Goal: Information Seeking & Learning: Check status

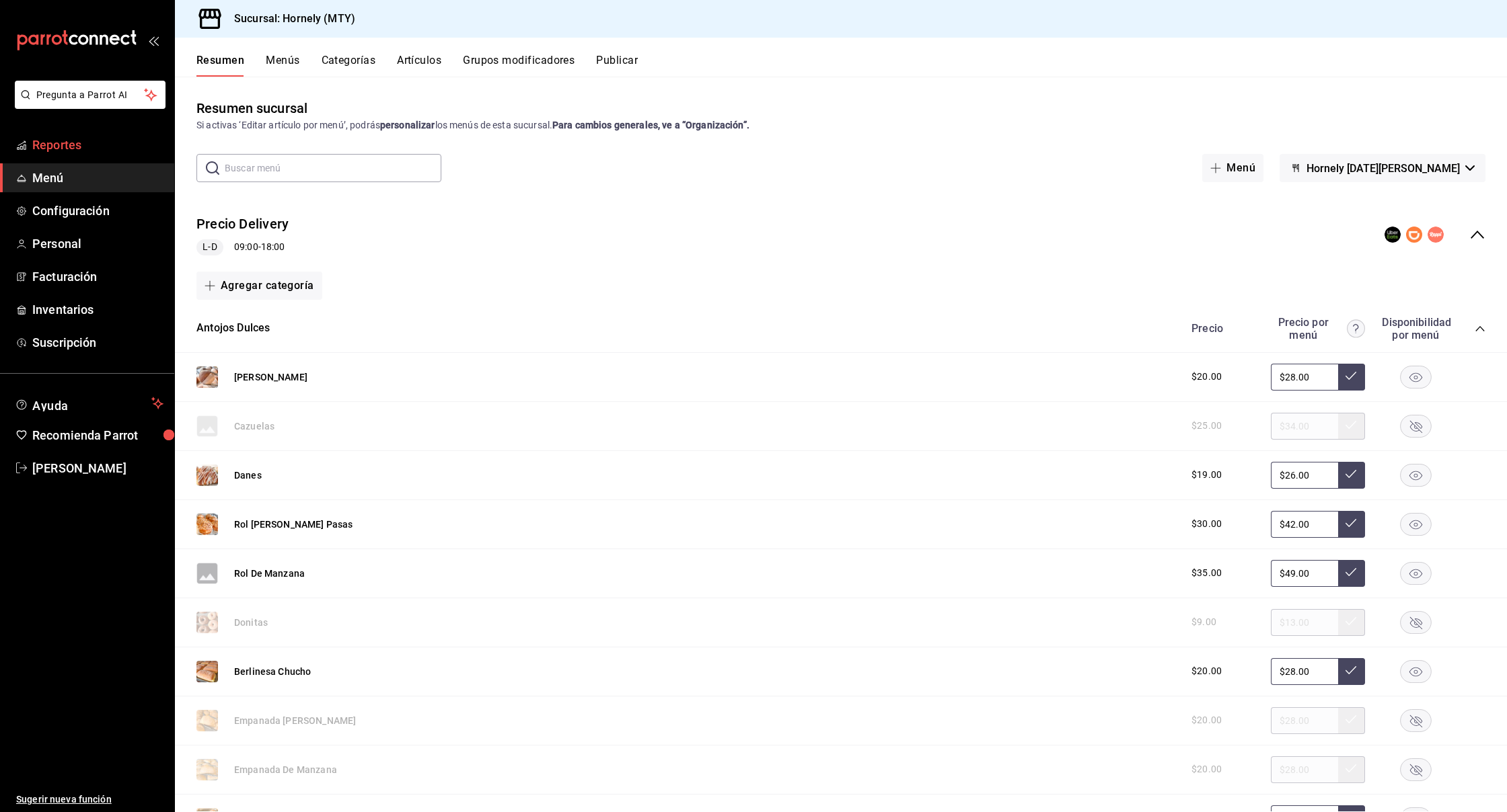
drag, startPoint x: 42, startPoint y: 128, endPoint x: 41, endPoint y: 141, distance: 13.0
click at [42, 128] on li "Pregunta a Parrot AI" at bounding box center [87, 105] width 164 height 50
click at [41, 141] on span "Reportes" at bounding box center [98, 145] width 131 height 19
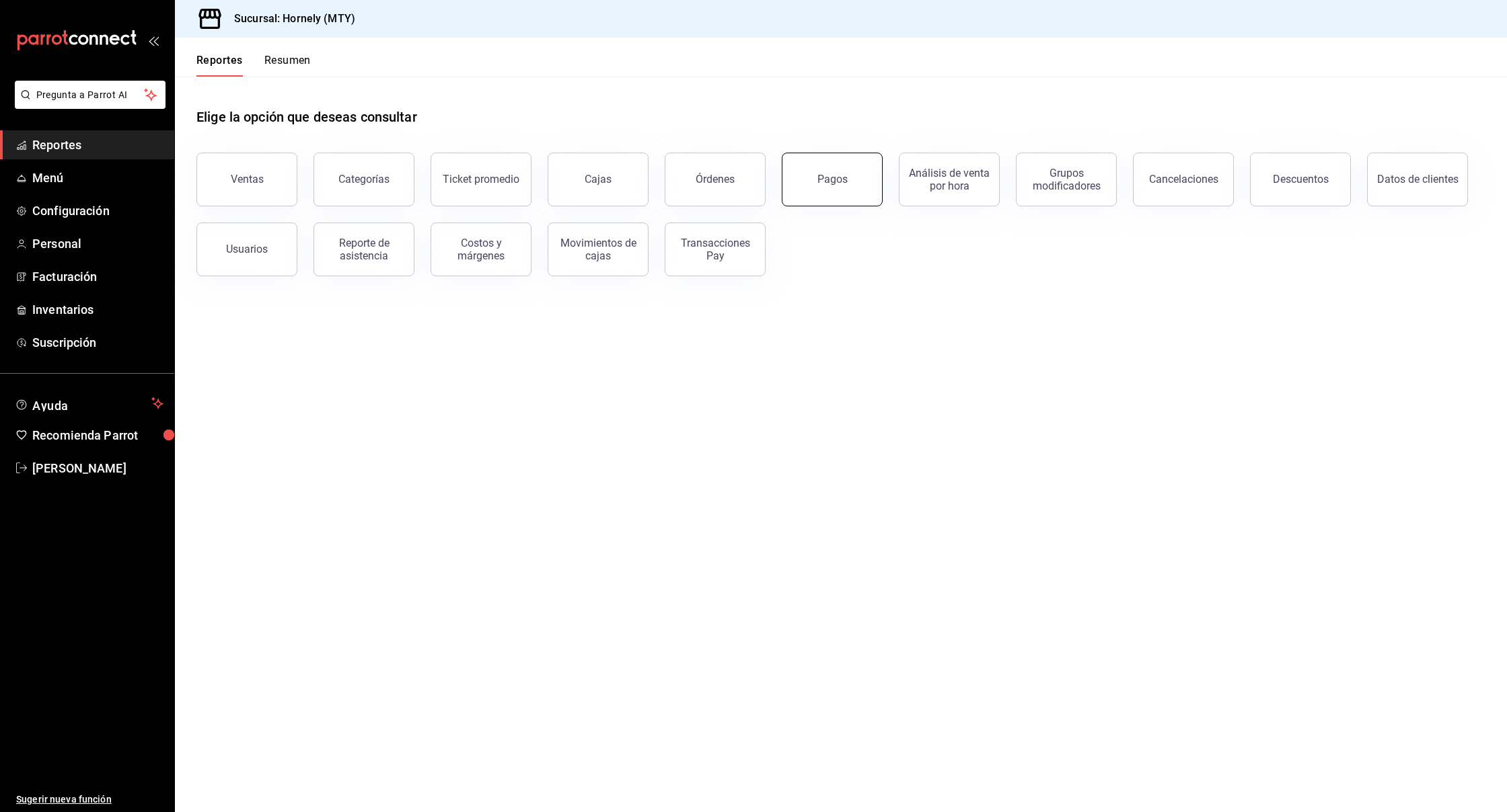
click at [859, 182] on button "Pagos" at bounding box center [832, 179] width 101 height 54
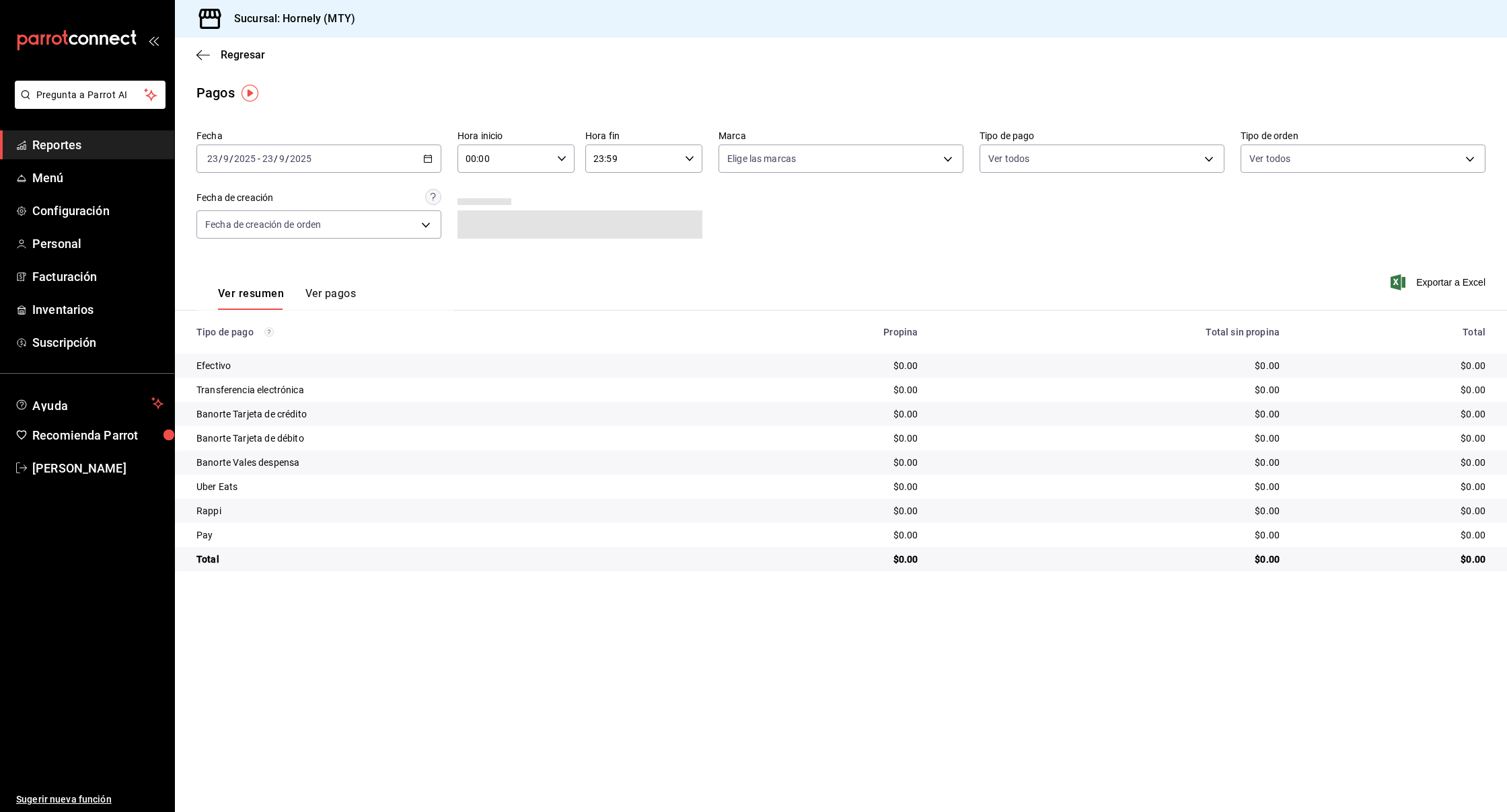
click at [386, 162] on div "[DATE] [DATE] - [DATE] [DATE]" at bounding box center [319, 159] width 245 height 29
click at [264, 225] on span "Ayer" at bounding box center [260, 229] width 105 height 14
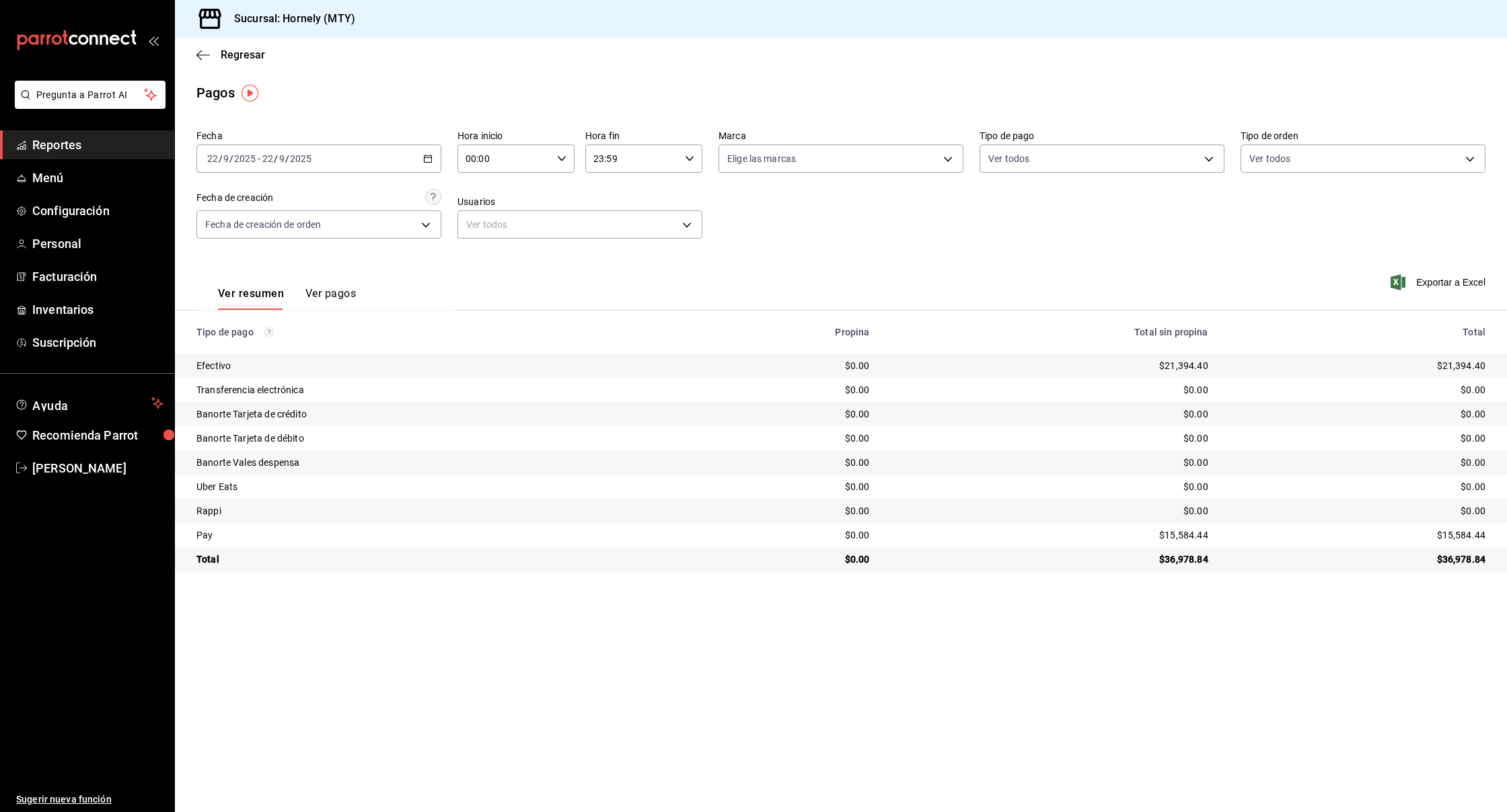
click at [1470, 362] on div "$21,394.40" at bounding box center [1357, 366] width 255 height 13
copy div "$21,394.40"
click at [1468, 537] on div "$15,584.44" at bounding box center [1357, 535] width 255 height 13
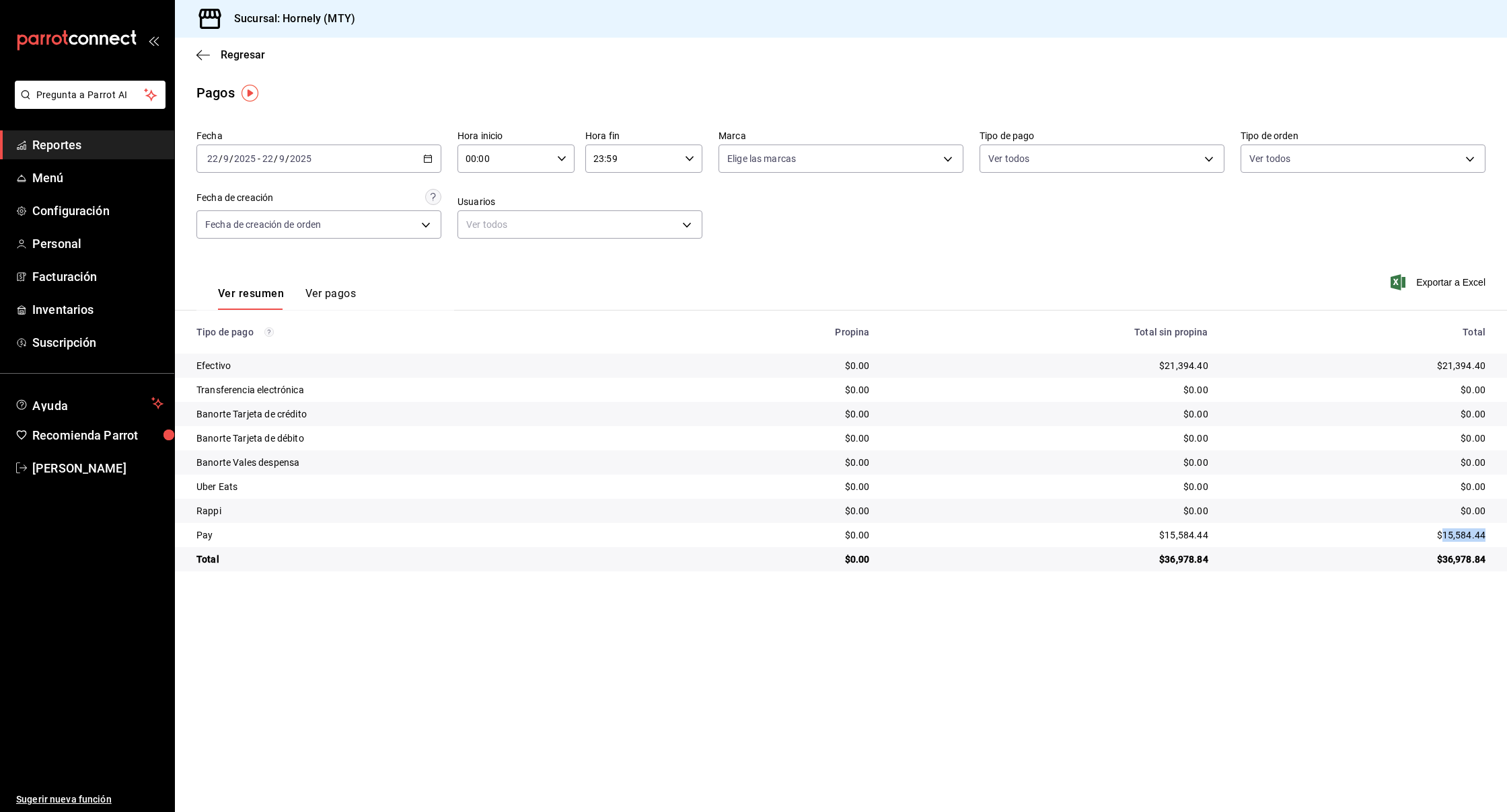
click at [1468, 537] on div "$15,584.44" at bounding box center [1357, 535] width 255 height 13
copy div "$15,584.44"
click at [82, 147] on span "Reportes" at bounding box center [98, 145] width 131 height 19
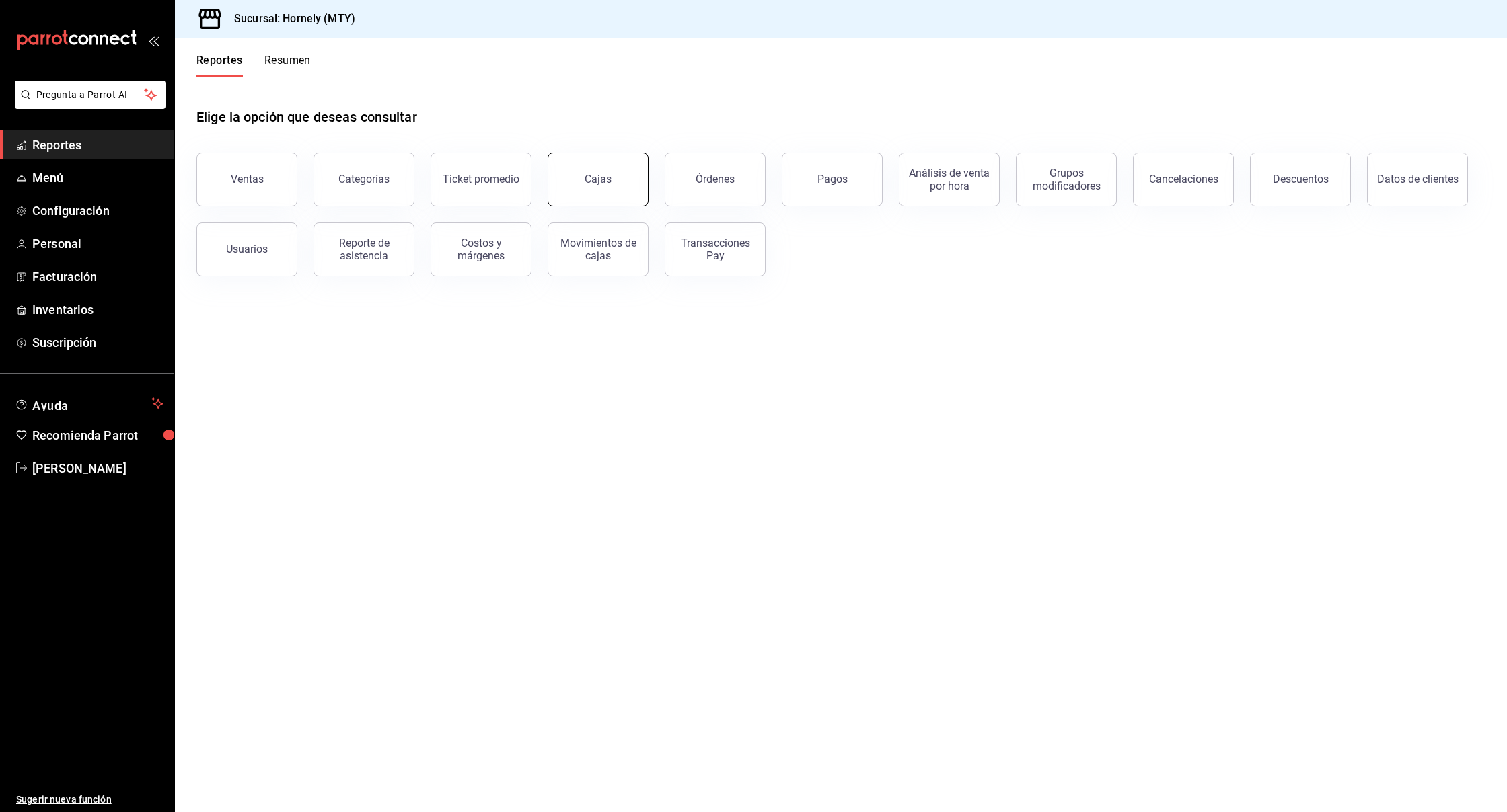
click at [614, 195] on link "Cajas" at bounding box center [598, 179] width 101 height 54
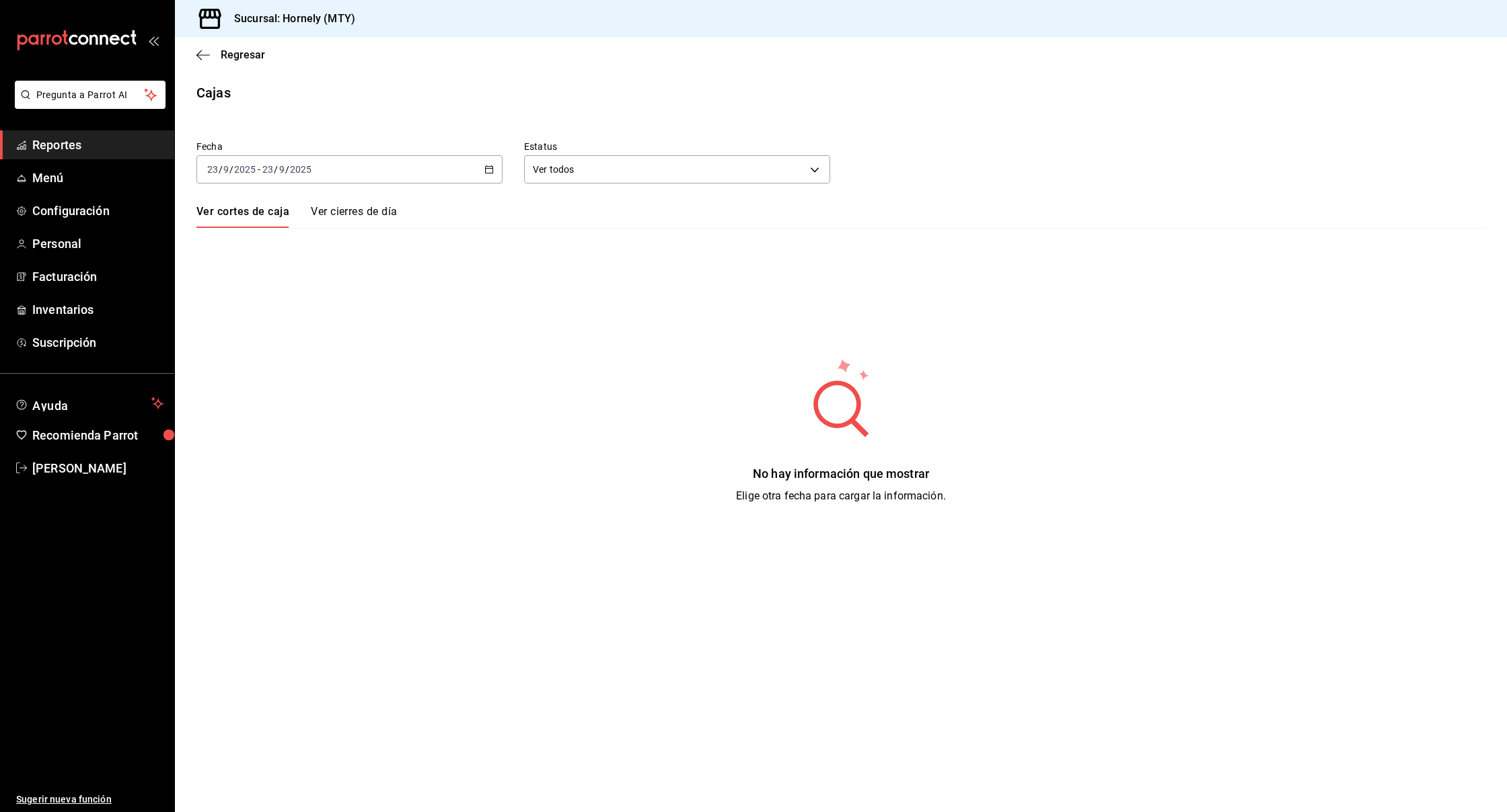
click at [74, 149] on span "Reportes" at bounding box center [98, 145] width 131 height 19
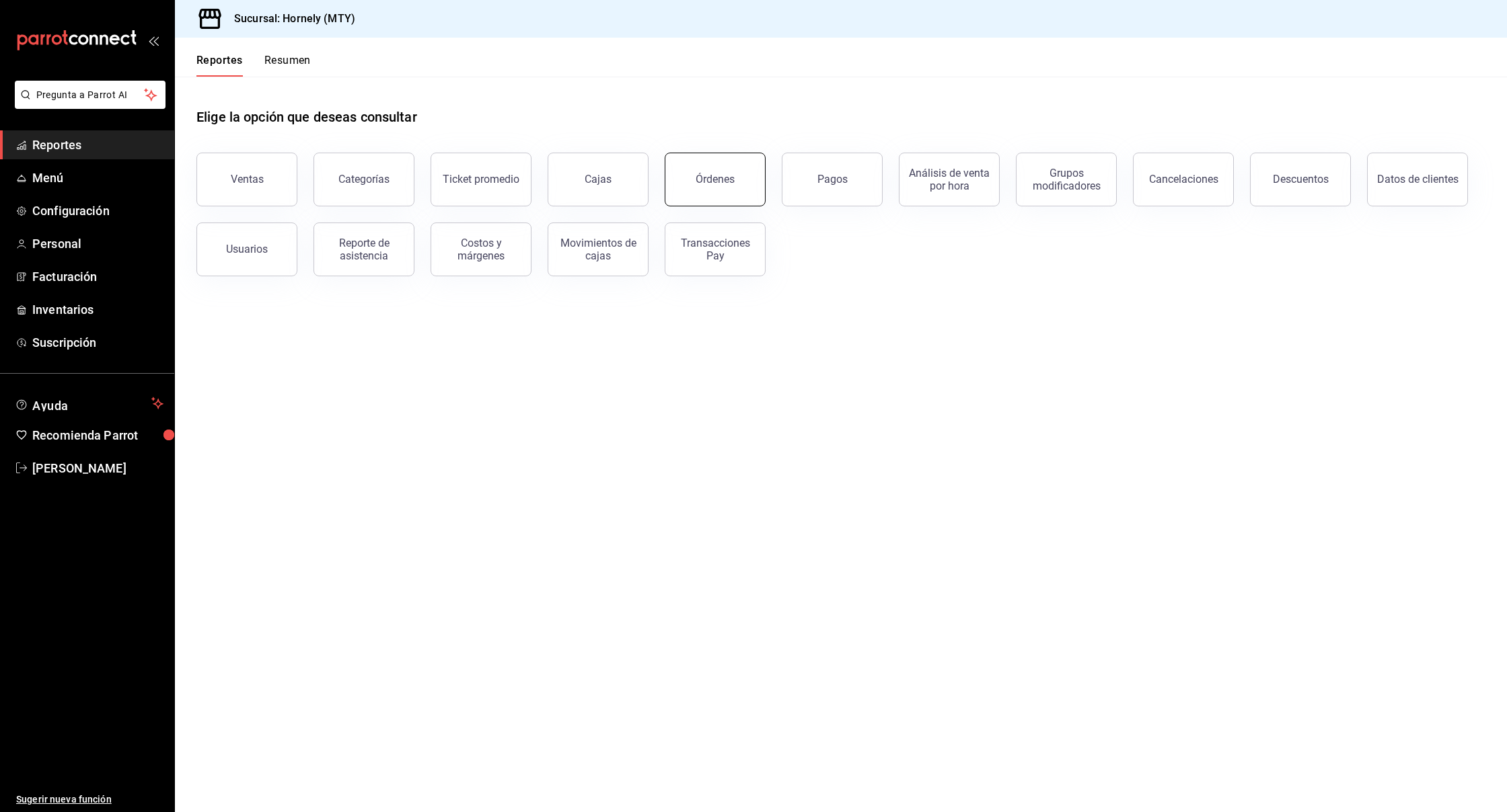
click at [705, 185] on button "Órdenes" at bounding box center [716, 179] width 101 height 54
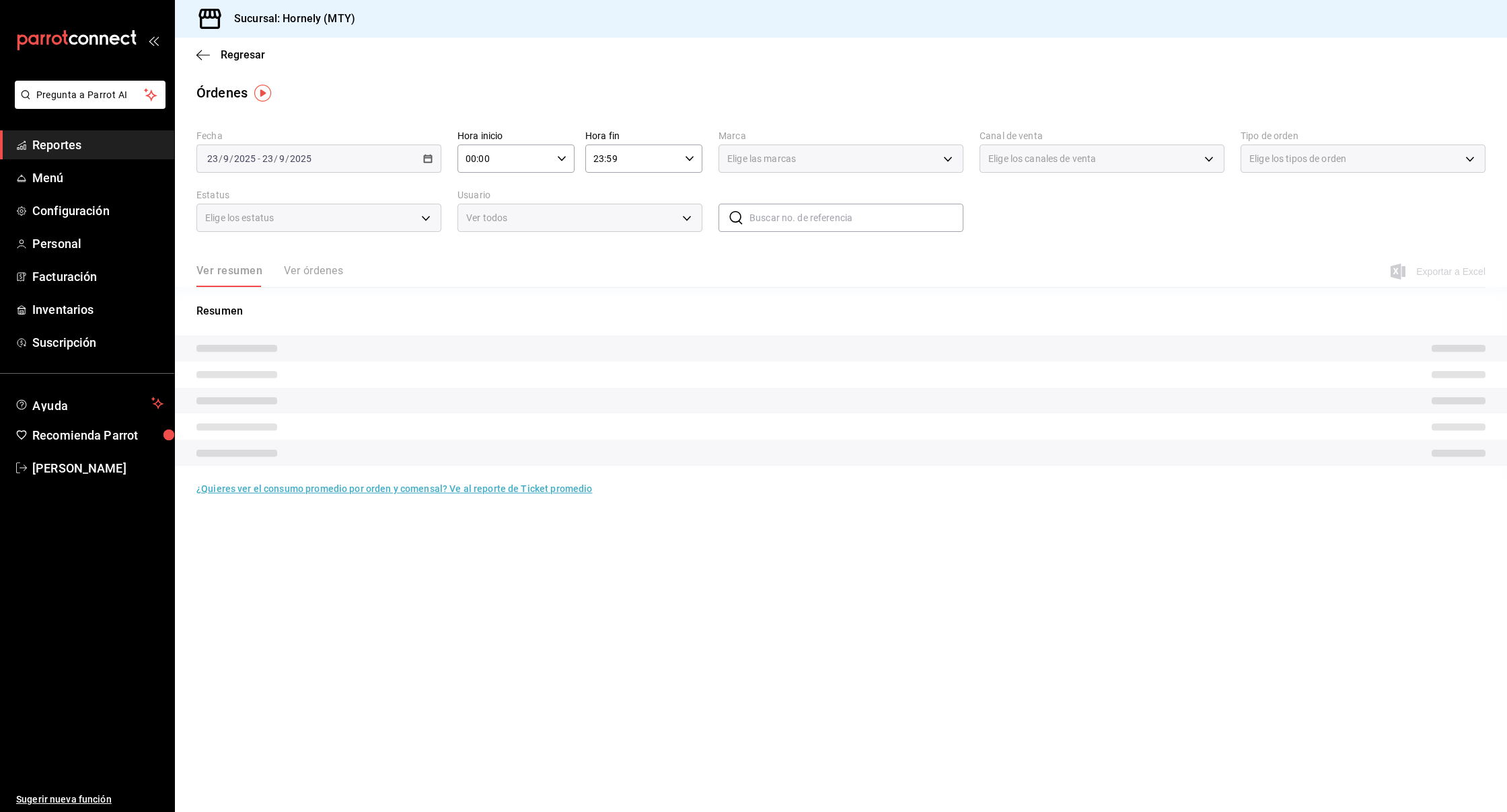
click at [377, 157] on div "[DATE] [DATE] - [DATE] [DATE]" at bounding box center [319, 159] width 245 height 29
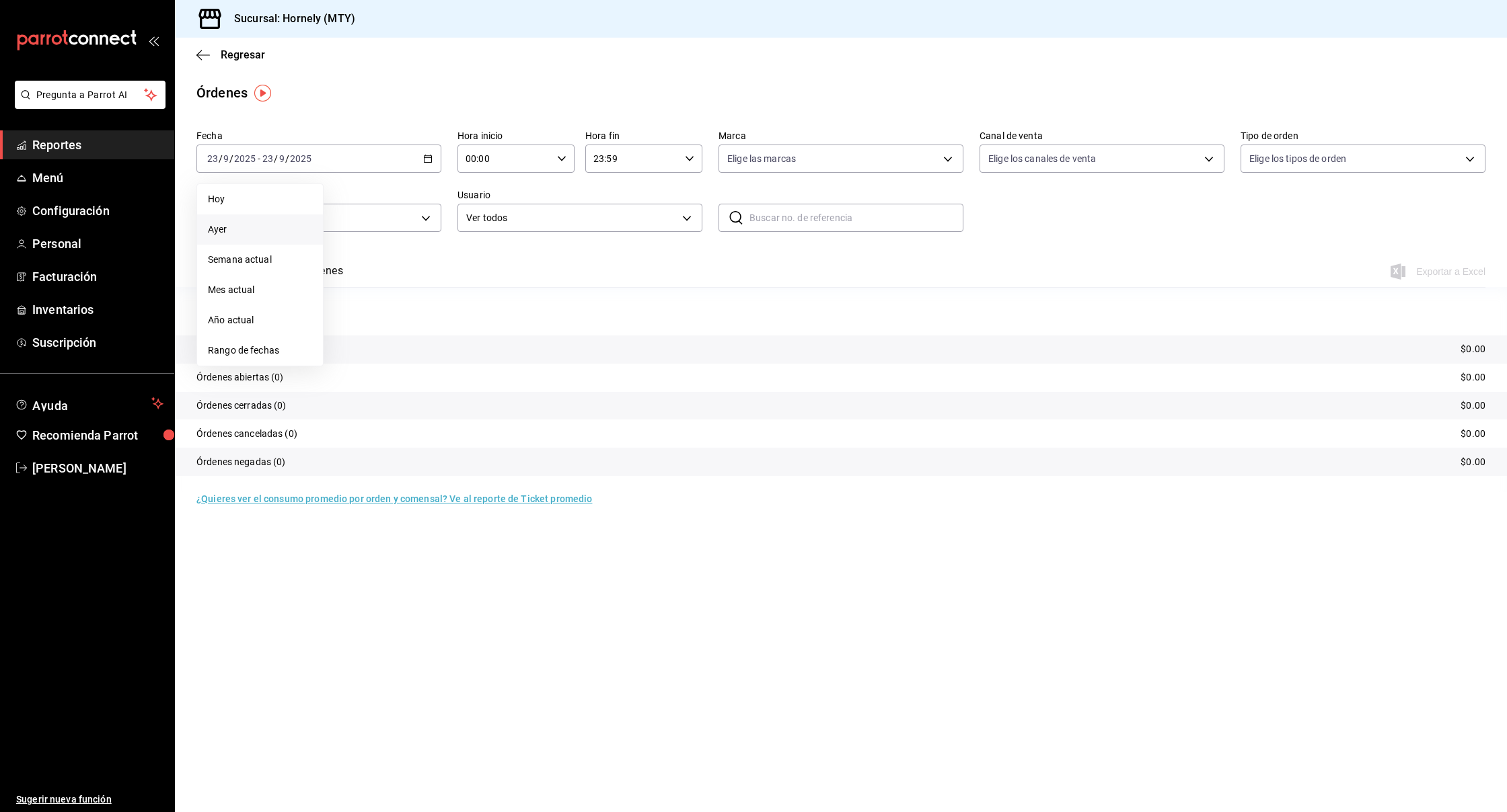
click at [261, 225] on span "Ayer" at bounding box center [260, 229] width 105 height 14
click at [275, 350] on p "Órdenes totales (325)" at bounding box center [243, 349] width 93 height 14
copy p "325"
click at [69, 138] on span "Reportes" at bounding box center [98, 145] width 131 height 19
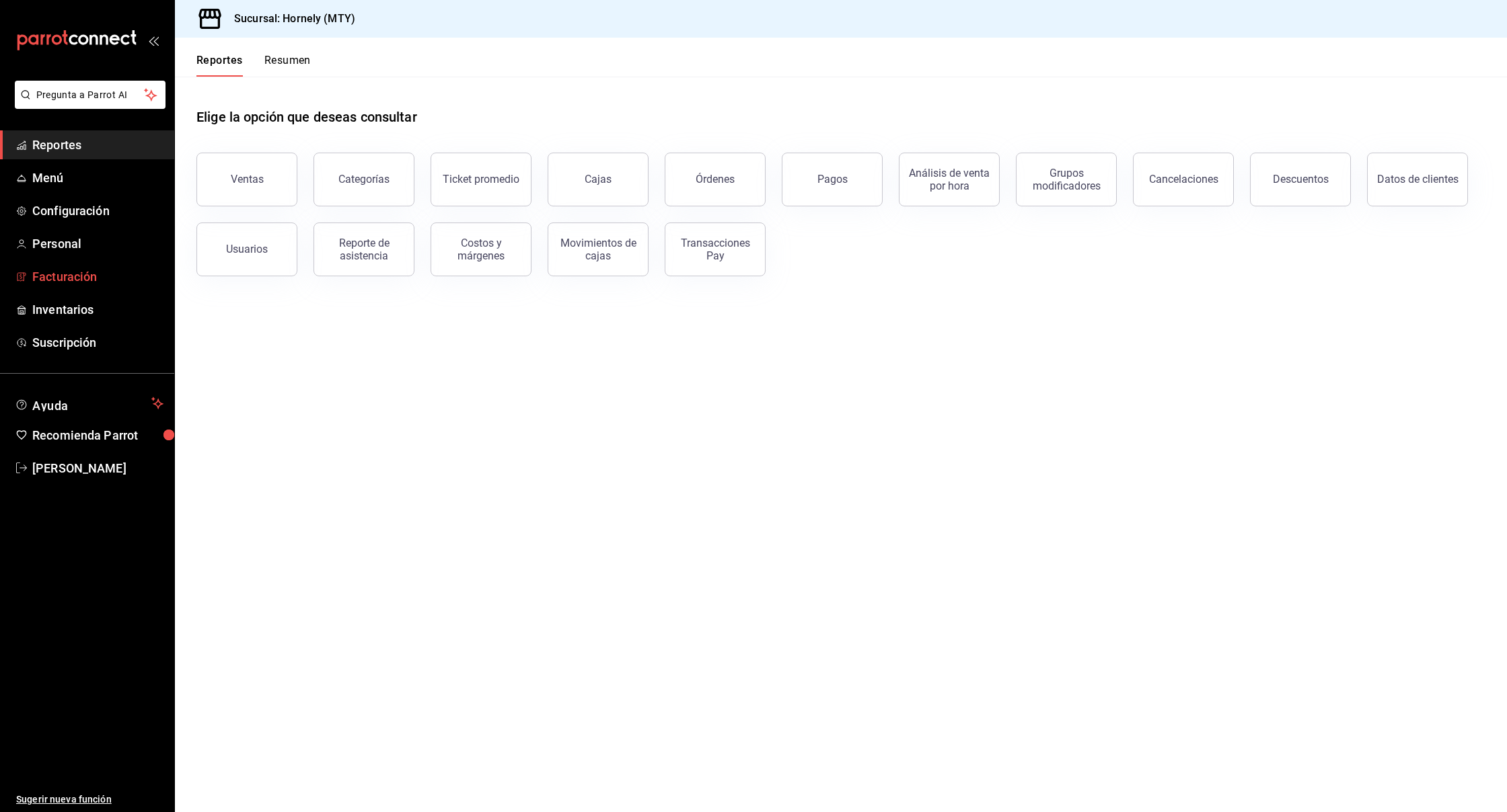
click at [70, 266] on link "Facturación" at bounding box center [87, 276] width 174 height 29
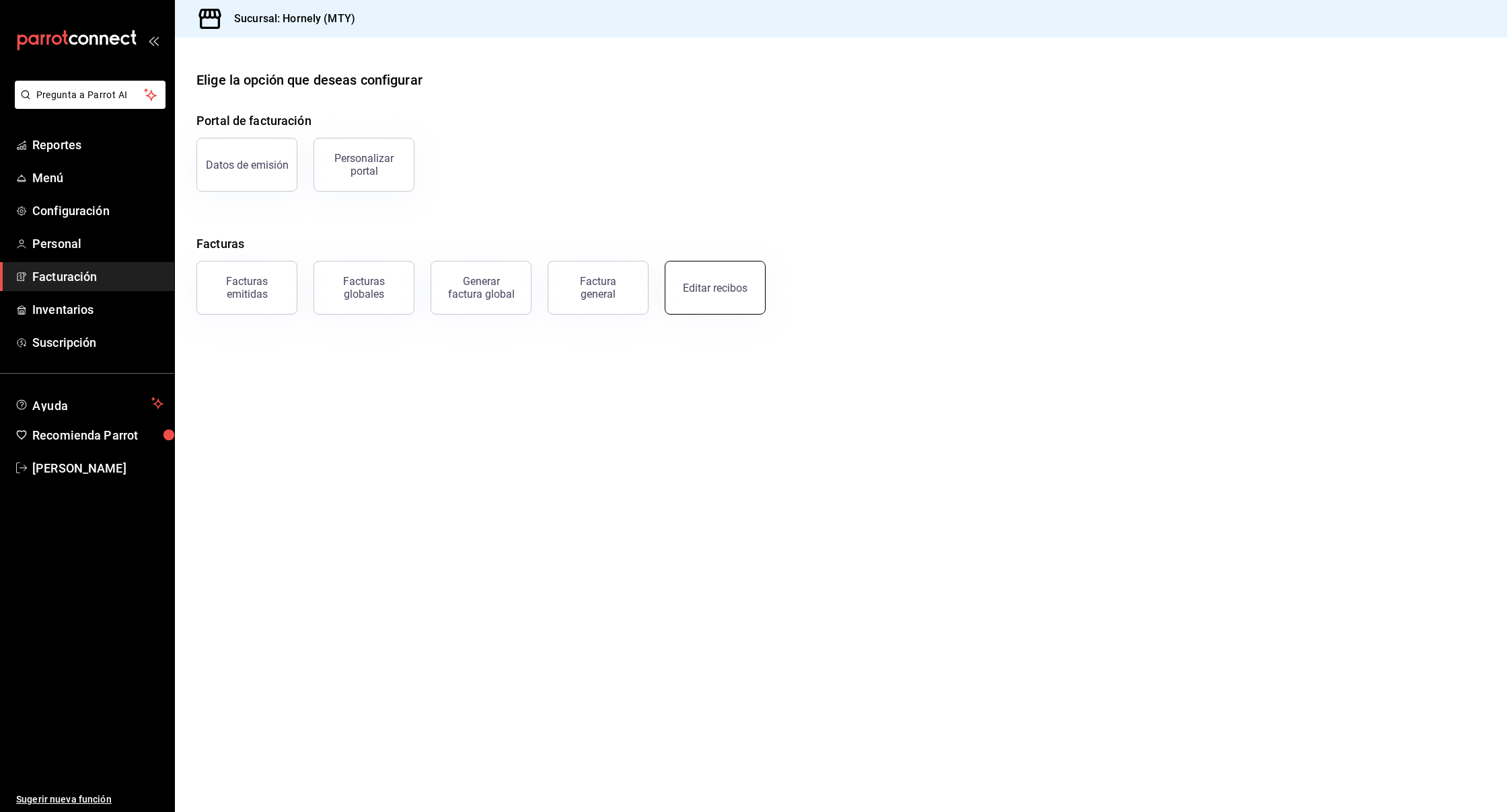
click at [741, 301] on button "Editar recibos" at bounding box center [716, 288] width 101 height 54
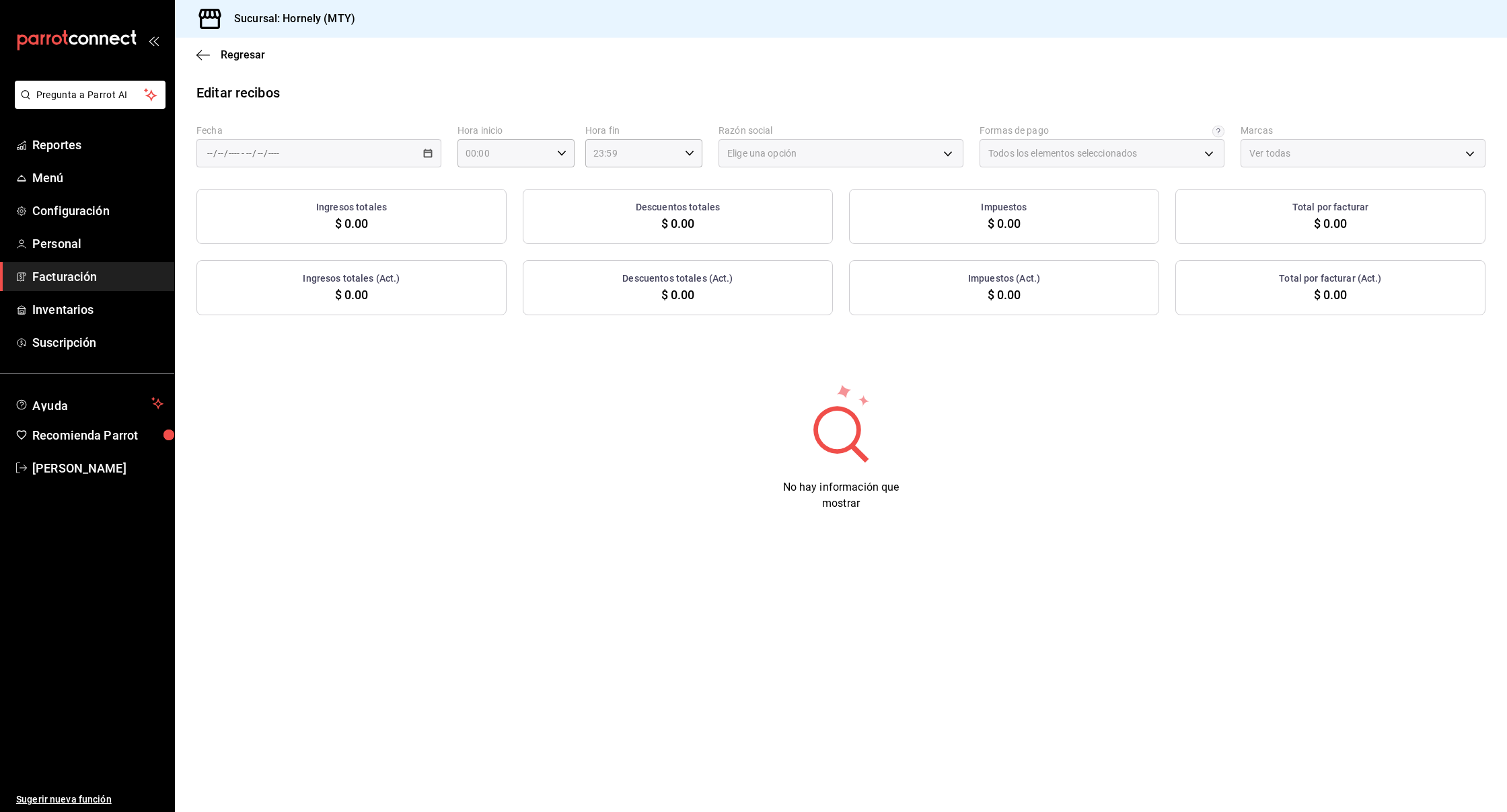
type input "fb0911c4-8c81-440c-afc8-d8364f99058a"
click at [421, 157] on div "/ / - / /" at bounding box center [319, 153] width 245 height 29
click at [275, 218] on span "Ayer" at bounding box center [260, 224] width 105 height 14
click at [917, 162] on body "Pregunta a Parrot AI Reportes Menú Configuración Personal Facturación Inventari…" at bounding box center [754, 406] width 1507 height 812
click at [786, 215] on li "HORNELY PAN Y PASTELES" at bounding box center [840, 222] width 244 height 25
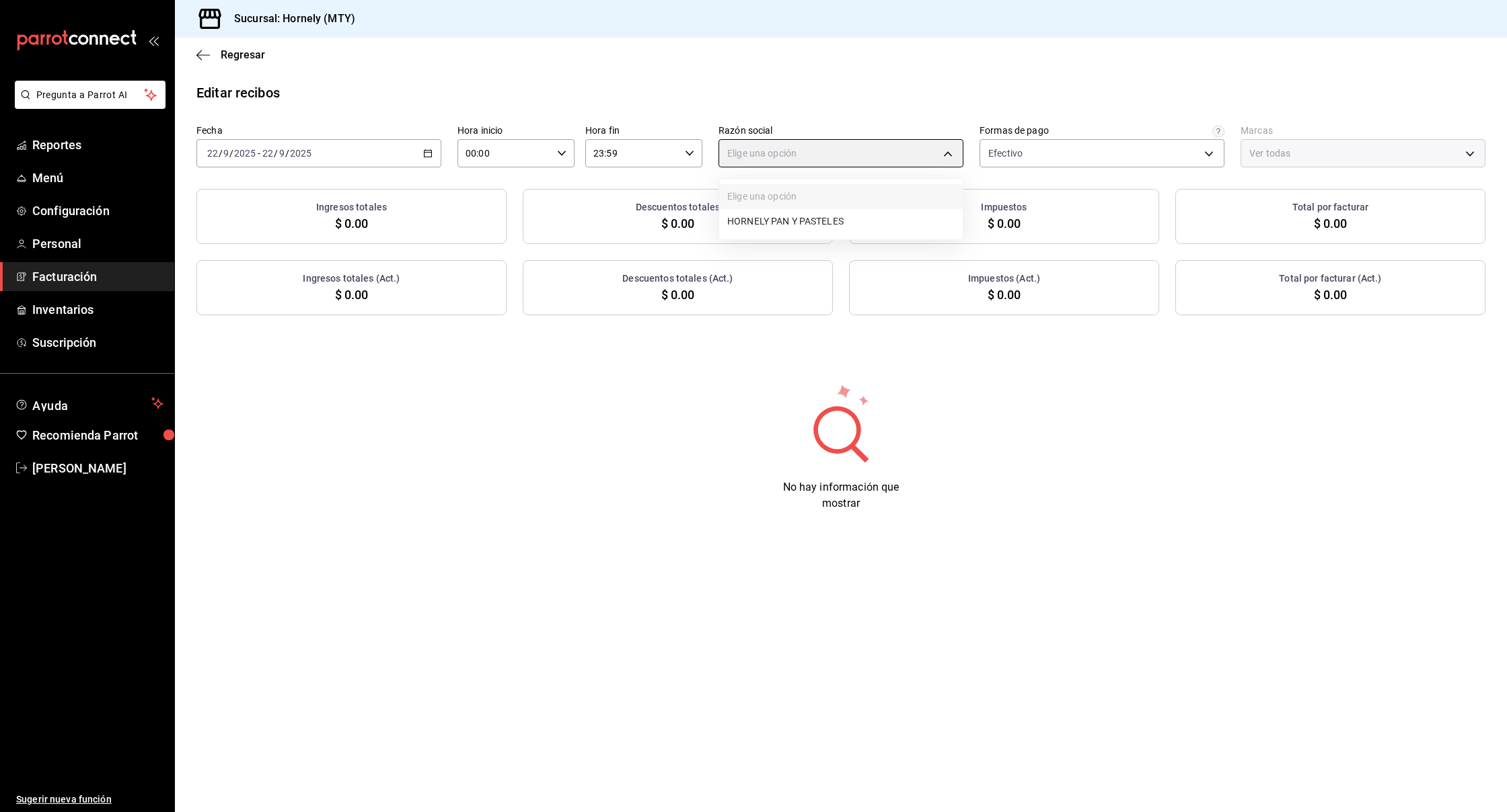
type input "b2cd780a-b572-4f60-9a57-482b6a6c9eaf"
type input "f940d65f-f315-40ad-96cd-36aca2dc56c6"
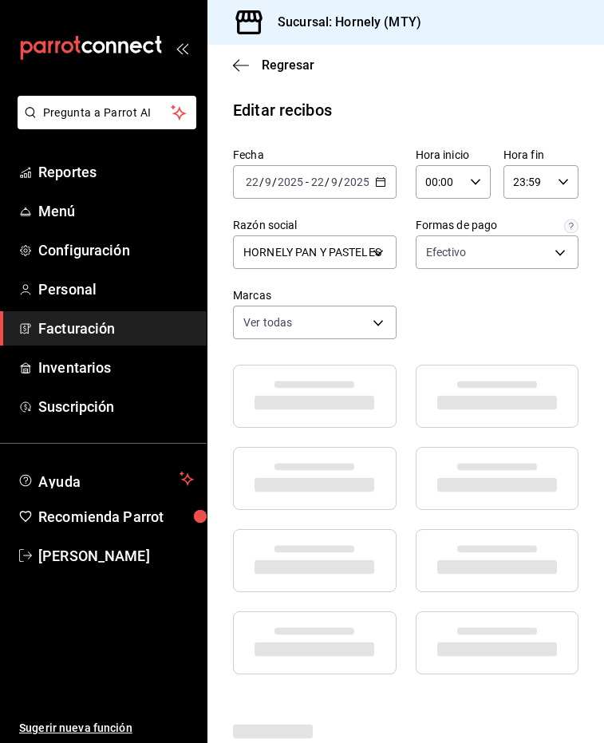
click at [185, 47] on icon "open_drawer_menu" at bounding box center [185, 49] width 7 height 12
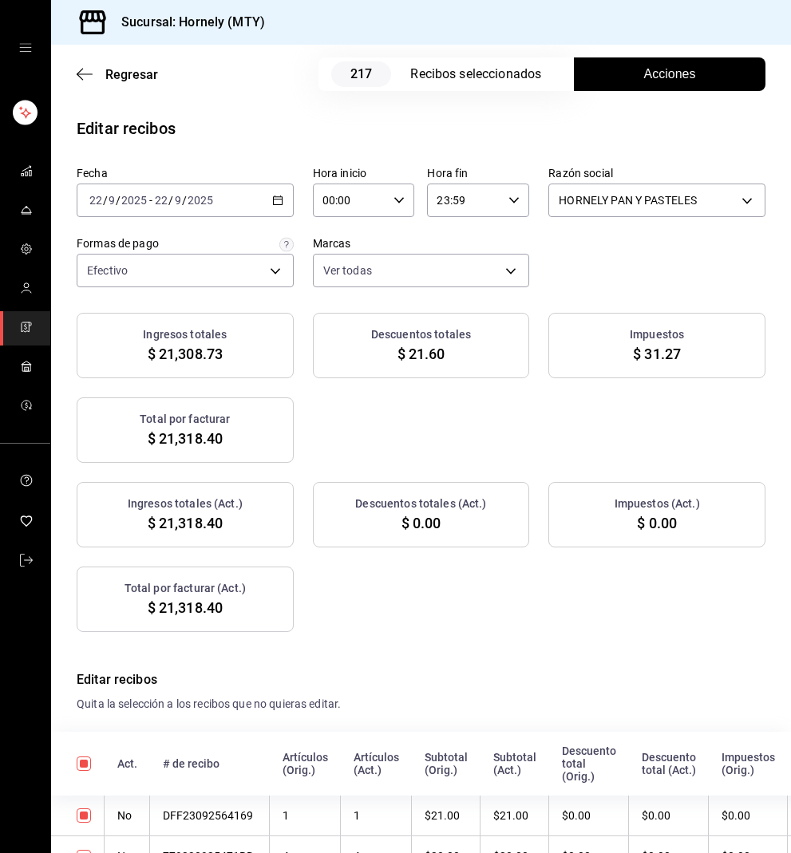
click at [626, 77] on button "Acciones" at bounding box center [670, 74] width 192 height 34
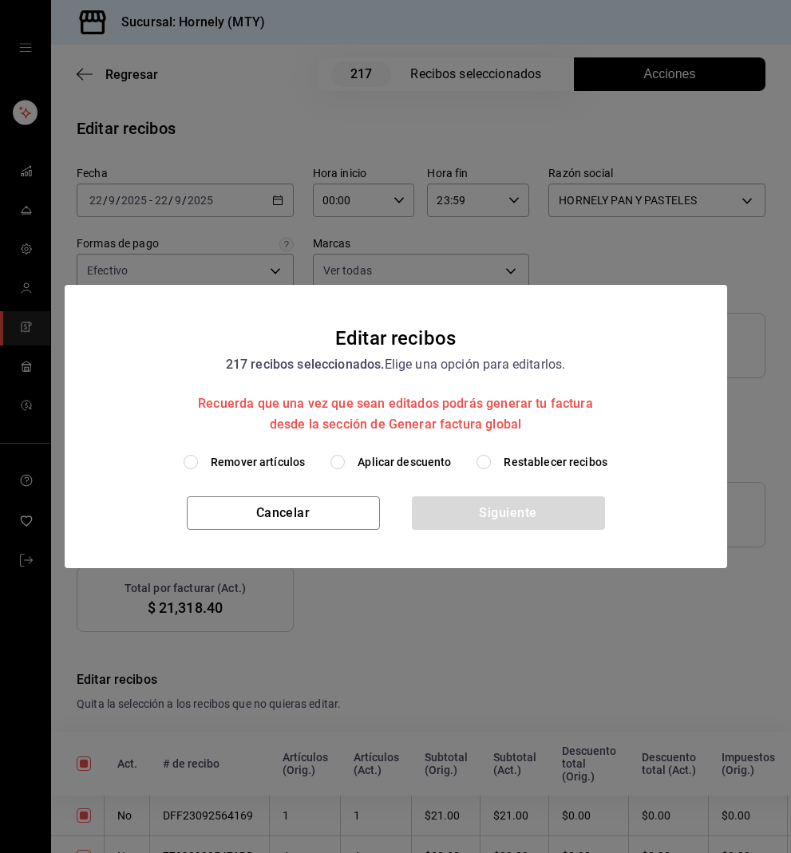
click at [382, 467] on span "Aplicar descuento" at bounding box center [404, 462] width 93 height 17
click at [345, 467] on input "Aplicar descuento" at bounding box center [337, 462] width 14 height 14
radio input "true"
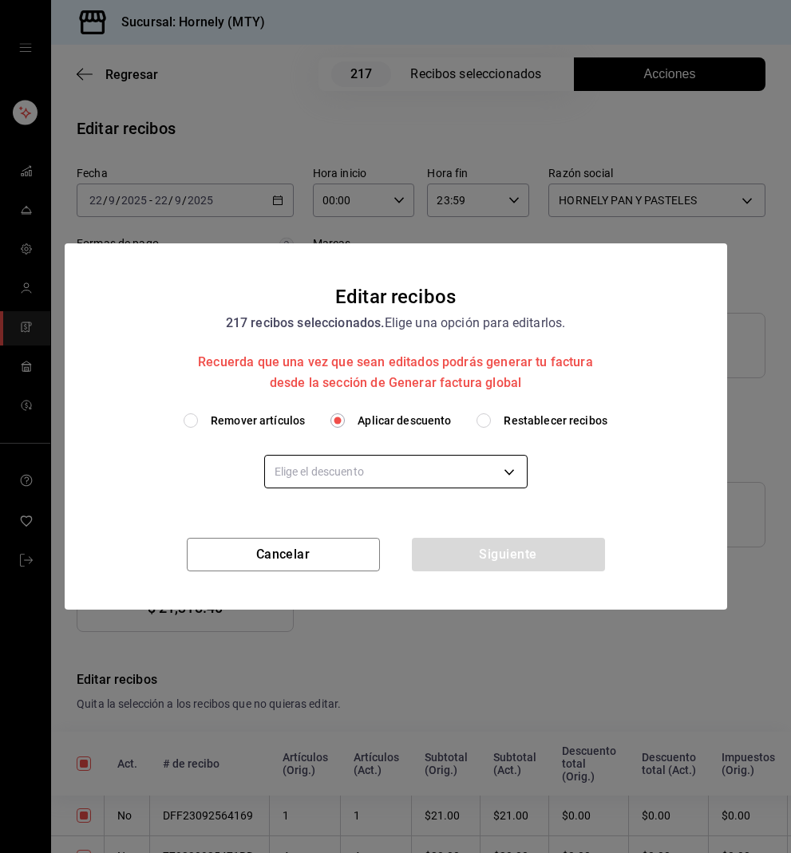
click at [396, 476] on body "Sucursal: Hornely (MTY) Regresar 217 Recibos seleccionados Acciones Editar reci…" at bounding box center [395, 426] width 791 height 853
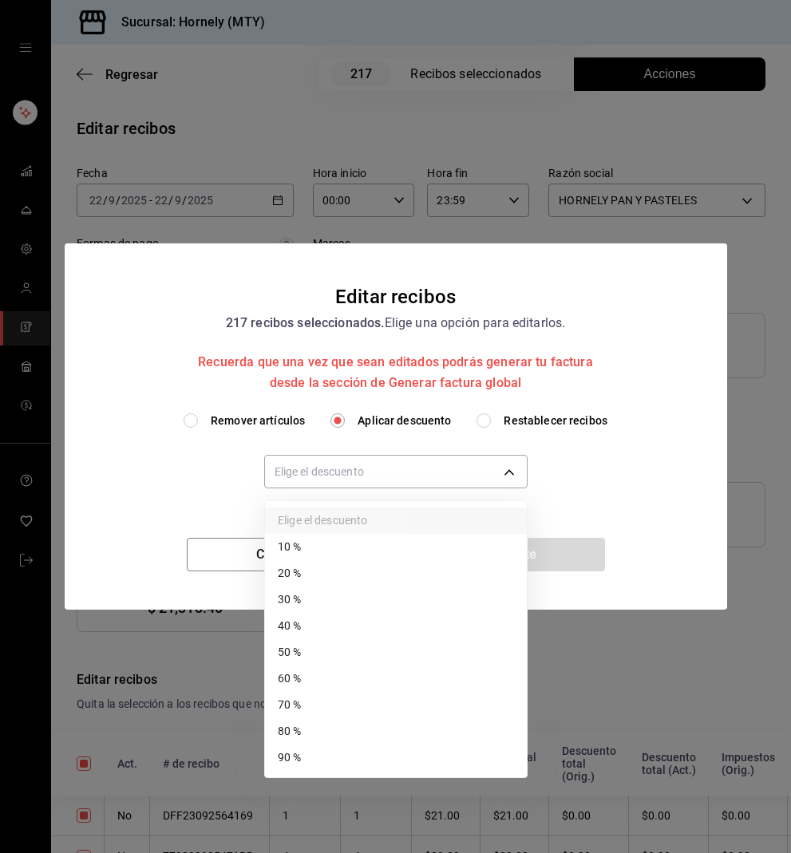
click at [346, 630] on li "40 %" at bounding box center [396, 626] width 262 height 26
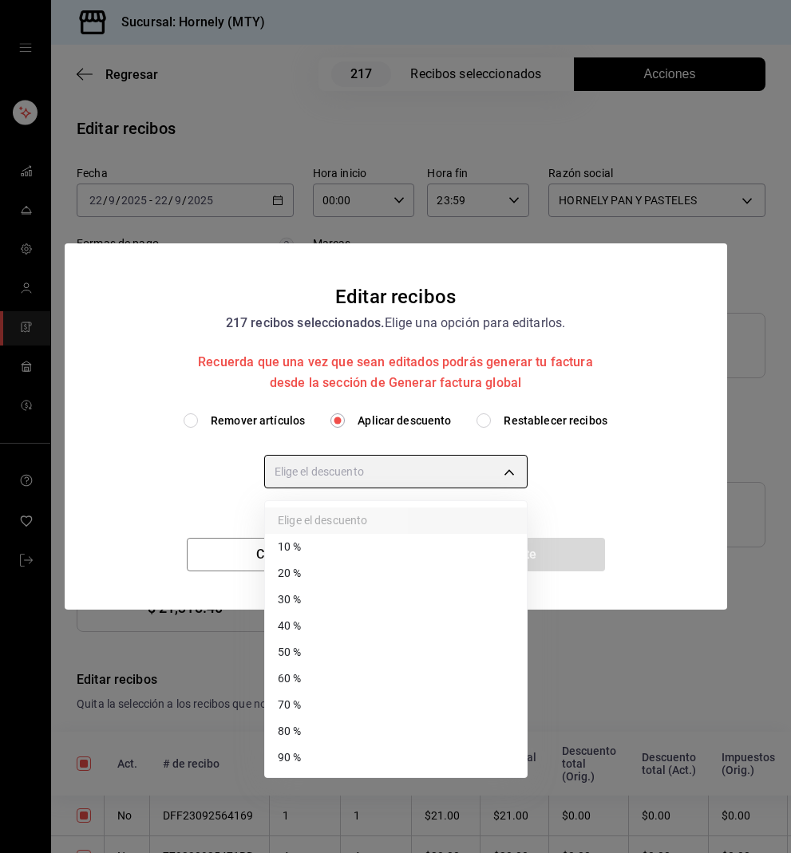
type input "40"
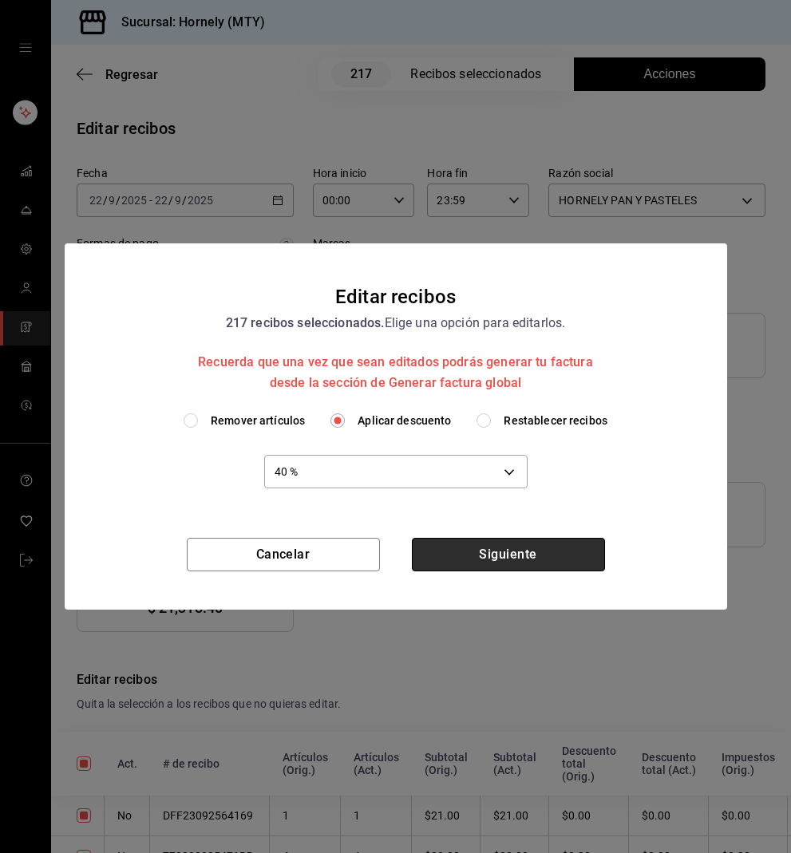
click at [471, 545] on button "Siguiente" at bounding box center [508, 555] width 193 height 34
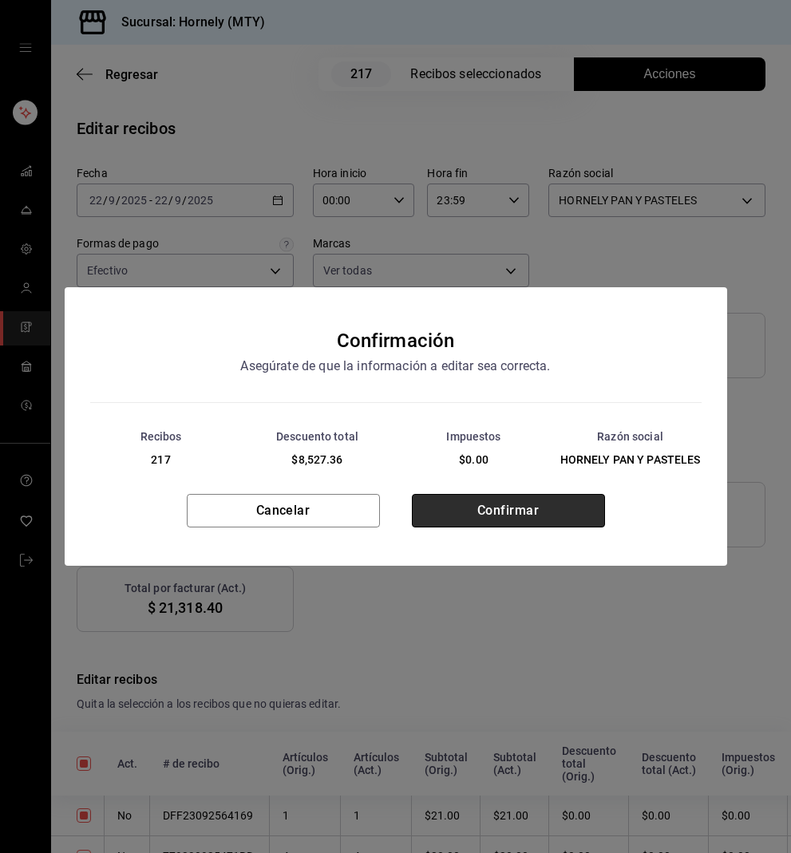
click at [480, 498] on button "Confirmar" at bounding box center [508, 511] width 193 height 34
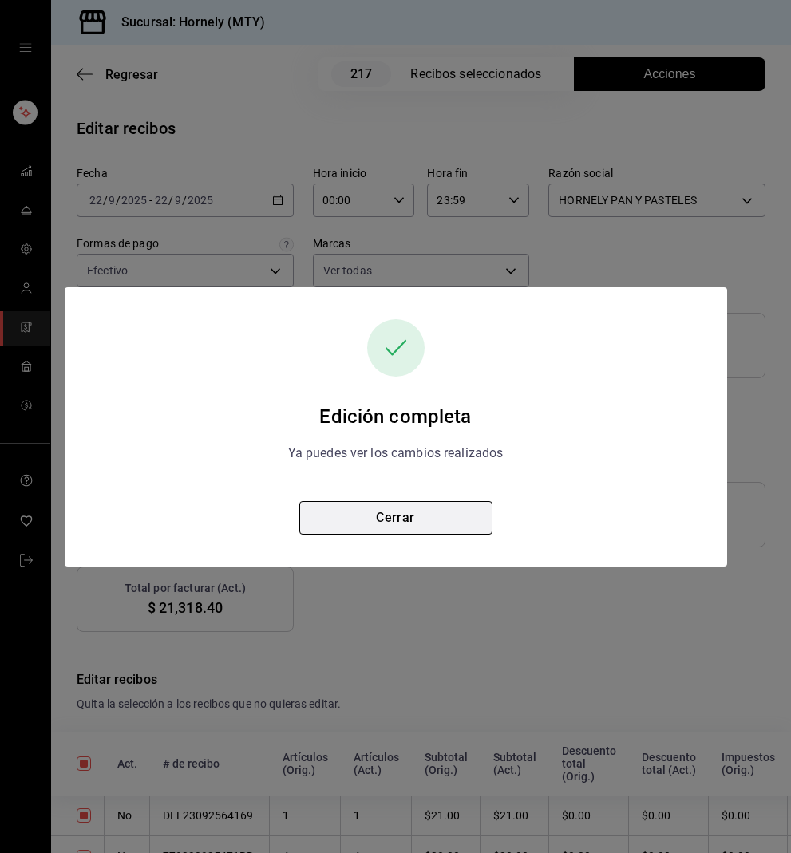
click at [378, 512] on button "Cerrar" at bounding box center [395, 518] width 193 height 34
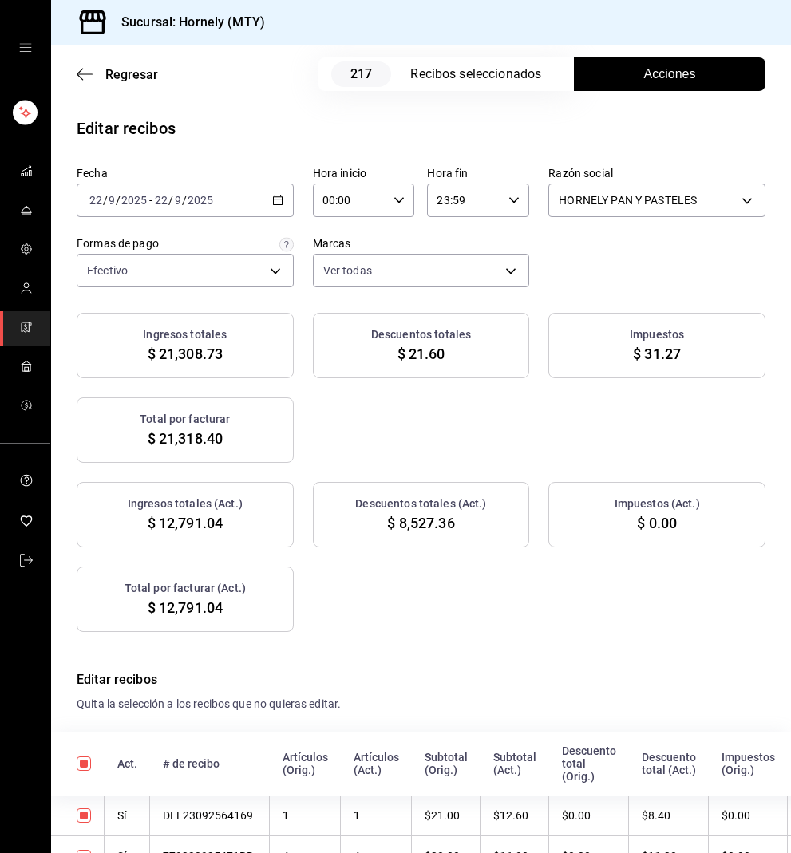
click at [184, 606] on span "$ 12,791.04" at bounding box center [185, 608] width 75 height 22
copy span "12,791.04"
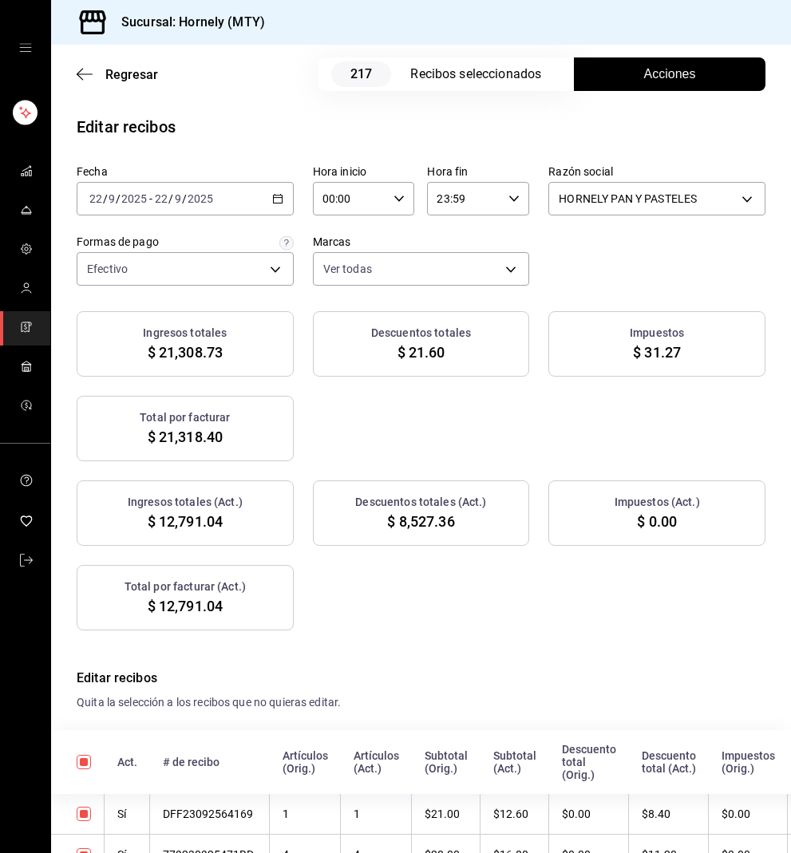
click at [430, 520] on span "$ 8,527.36" at bounding box center [420, 522] width 67 height 22
click at [431, 520] on span "$ 8,527.36" at bounding box center [420, 522] width 67 height 22
click at [424, 522] on span "$ 8,527.36" at bounding box center [420, 522] width 67 height 22
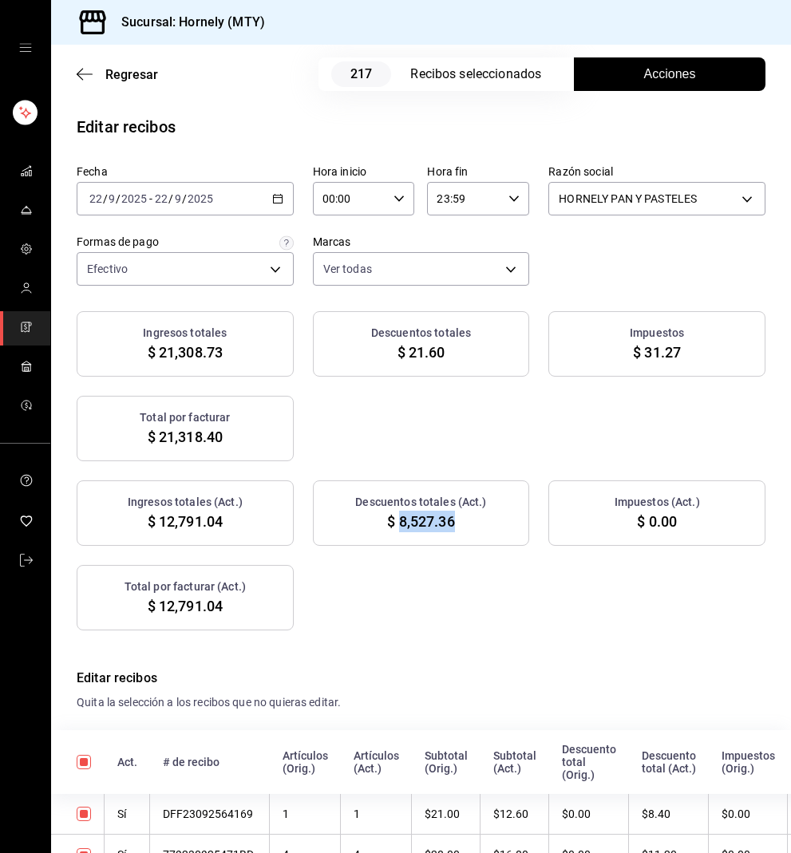
click at [424, 522] on span "$ 8,527.36" at bounding box center [420, 522] width 67 height 22
copy div "$ 8,527.36"
click at [392, 418] on div "Ingresos totales $ 21,308.73 Descuentos totales $ 21.60 Impuestos $ 31.27 Total…" at bounding box center [421, 386] width 689 height 150
click at [34, 326] on link "mailbox folders" at bounding box center [25, 328] width 50 height 34
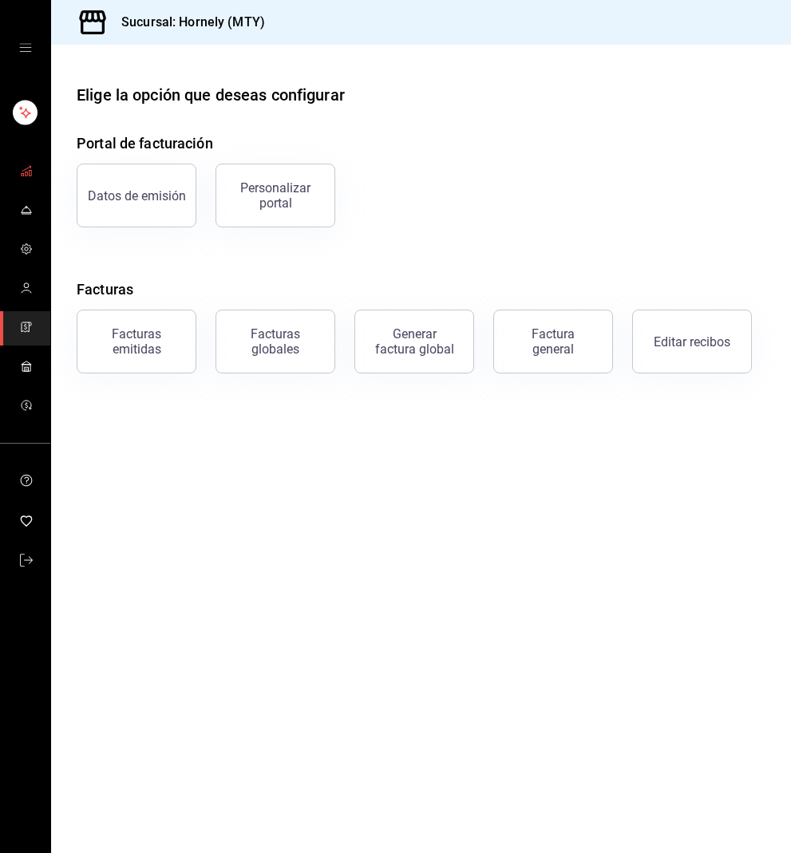
click at [27, 165] on icon "mailbox folders" at bounding box center [26, 170] width 13 height 13
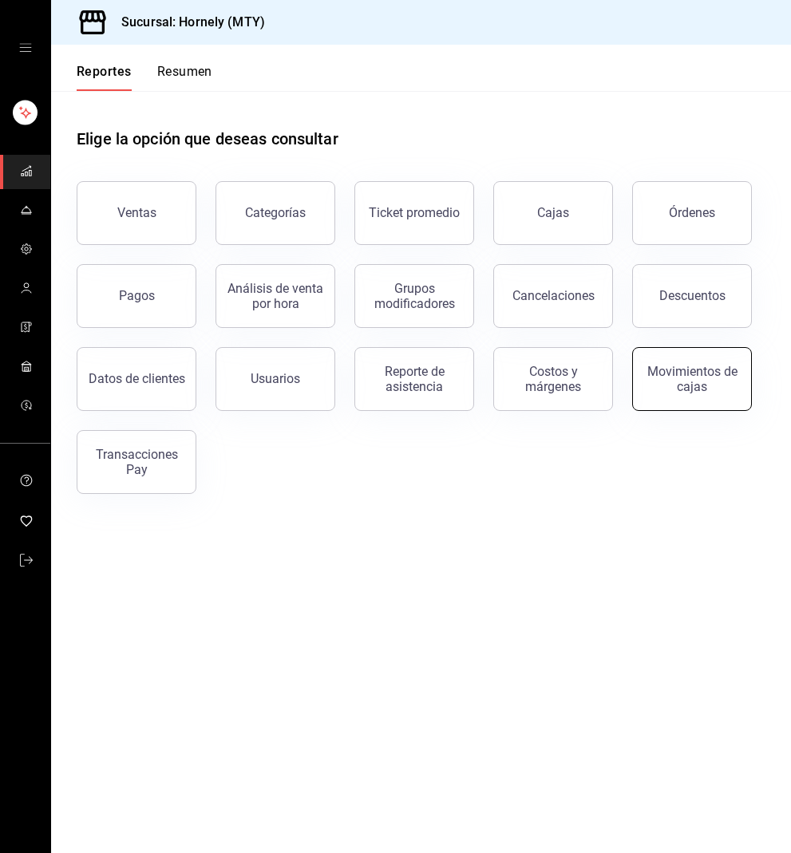
click at [671, 378] on div "Movimientos de cajas" at bounding box center [691, 379] width 99 height 30
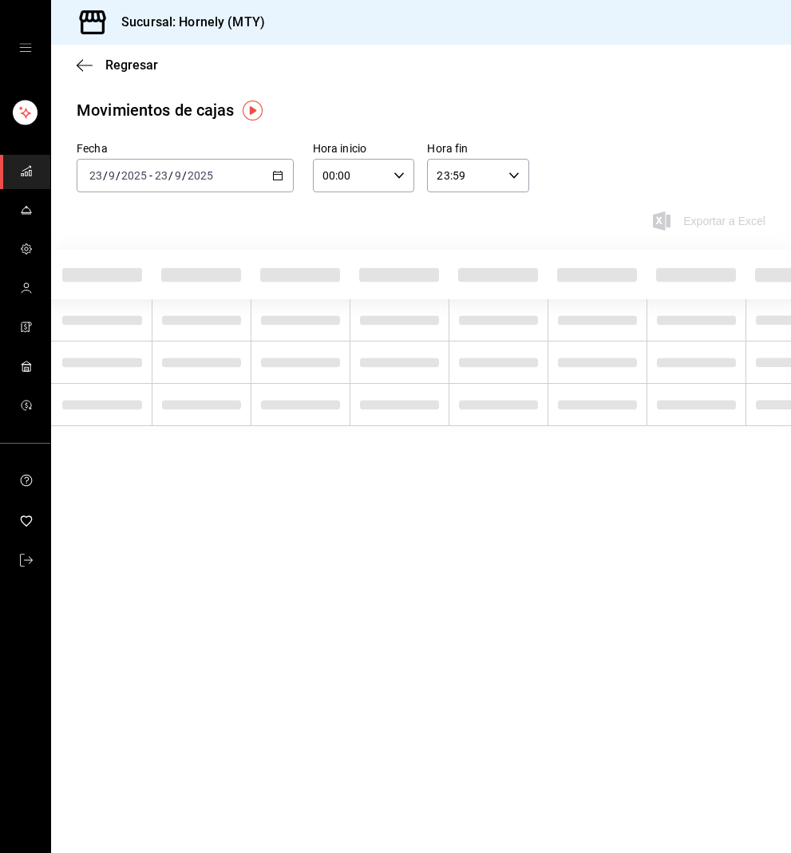
scroll to position [0, 17]
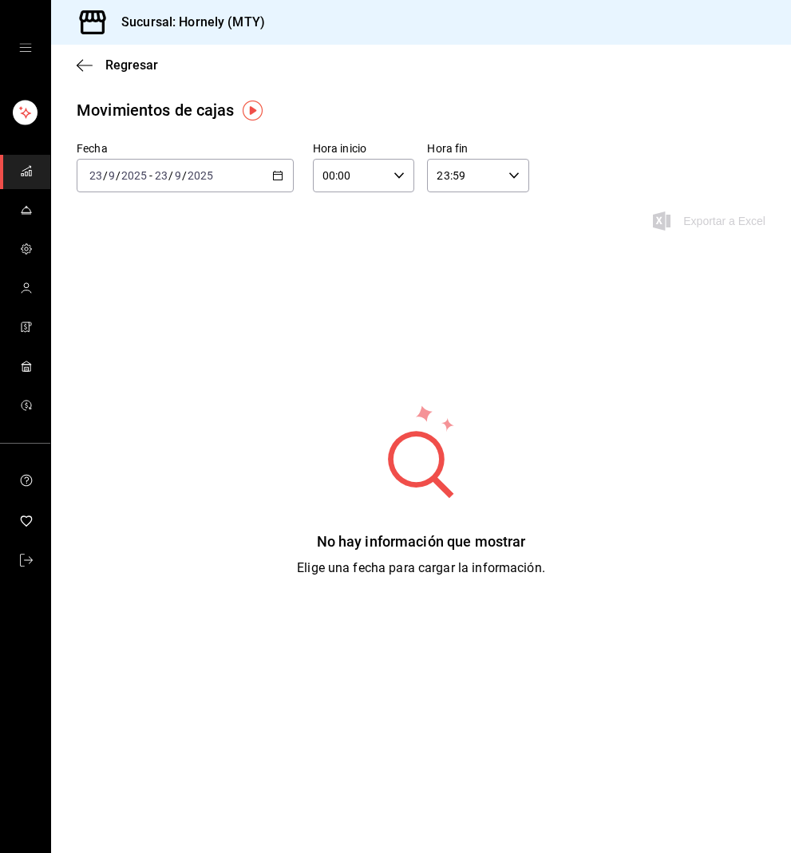
click at [267, 177] on div "[DATE] [DATE] - [DATE] [DATE]" at bounding box center [185, 176] width 217 height 34
click at [183, 248] on li "Ayer" at bounding box center [151, 260] width 149 height 36
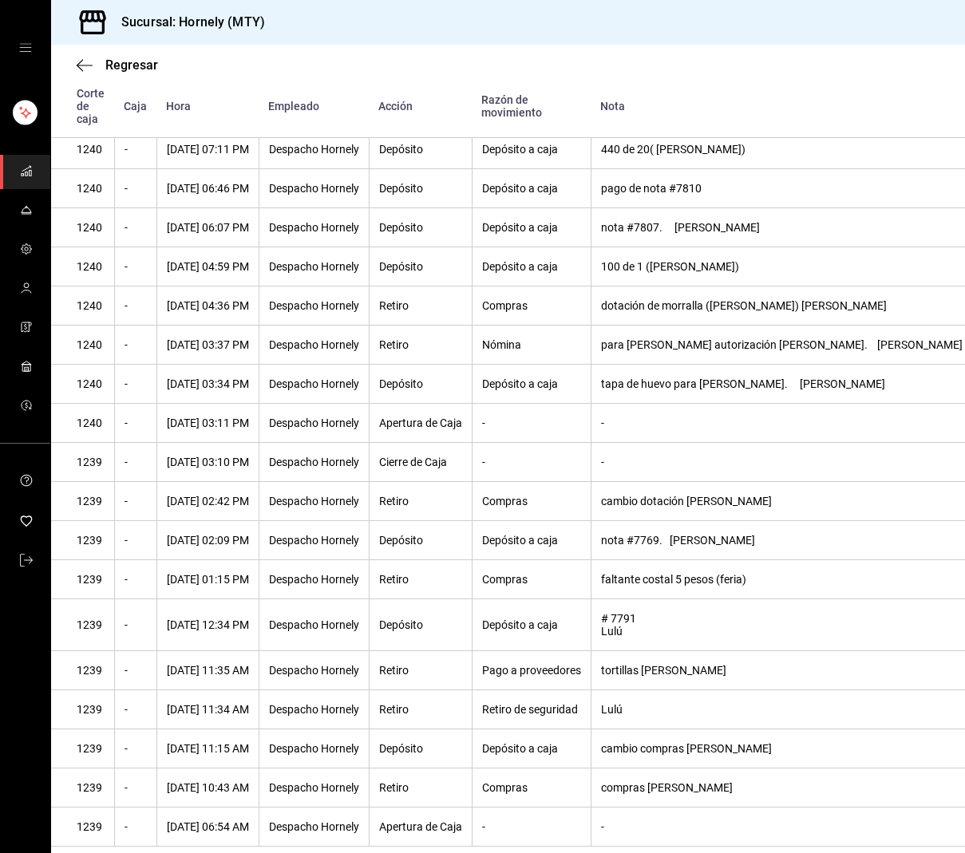
scroll to position [292, 0]
click at [38, 181] on link "mailbox folders" at bounding box center [25, 172] width 50 height 34
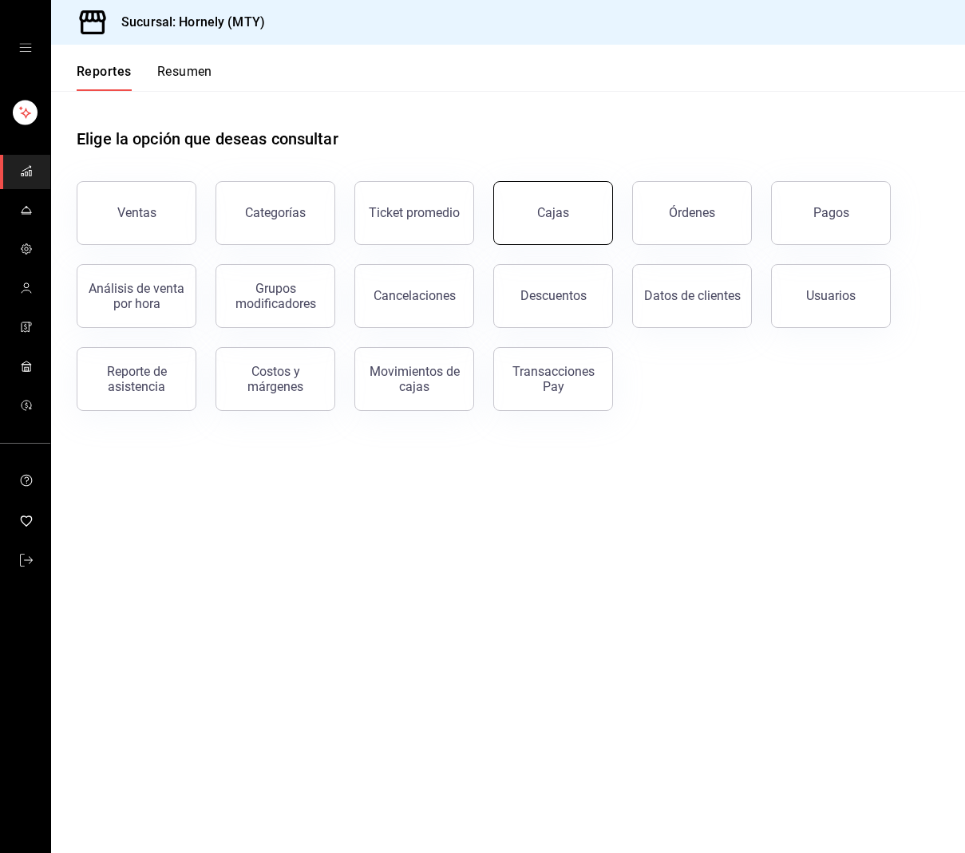
click at [555, 198] on link "Cajas" at bounding box center [553, 213] width 120 height 64
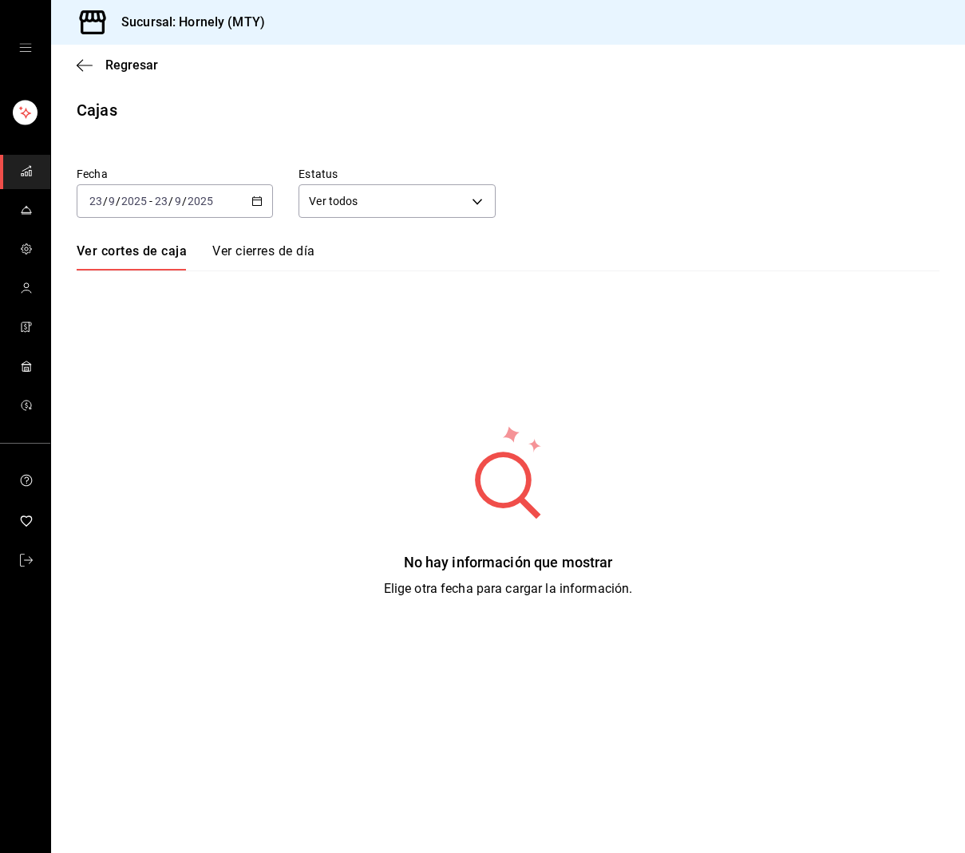
click at [216, 204] on div "[DATE] [DATE] - [DATE] [DATE]" at bounding box center [175, 201] width 196 height 34
click at [167, 279] on span "Ayer" at bounding box center [152, 285] width 124 height 17
